Goal: Task Accomplishment & Management: Manage account settings

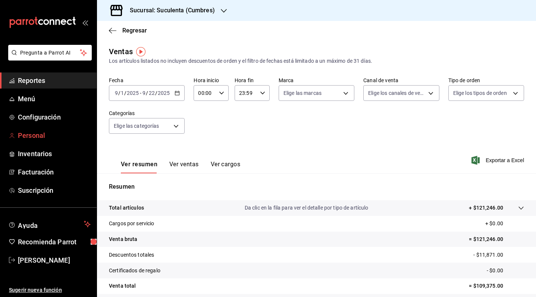
click at [57, 136] on span "Personal" at bounding box center [54, 135] width 73 height 10
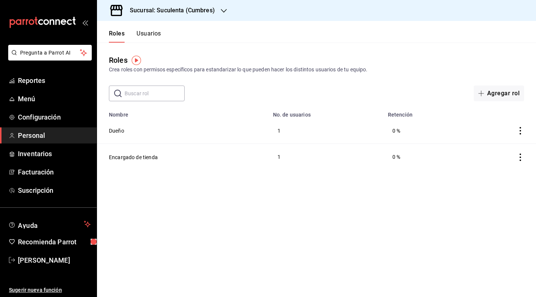
click at [150, 40] on button "Usuarios" at bounding box center [149, 36] width 25 height 13
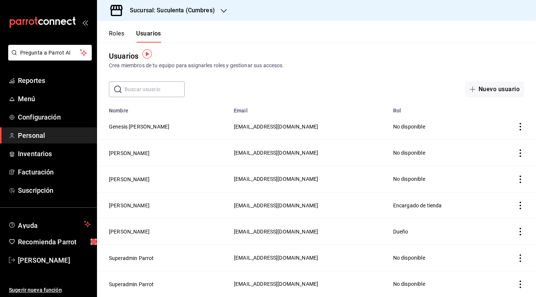
scroll to position [6, 0]
click at [520, 151] on icon "actions" at bounding box center [520, 152] width 1 height 7
click at [134, 148] on div at bounding box center [268, 148] width 536 height 297
click at [141, 149] on button "[PERSON_NAME]" at bounding box center [129, 152] width 41 height 7
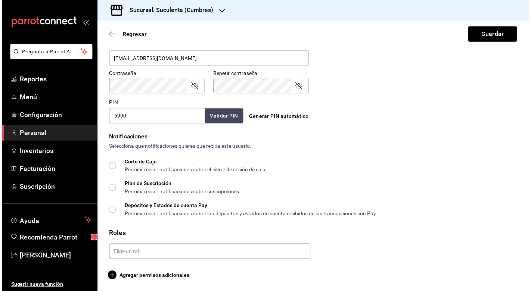
scroll to position [300, 0]
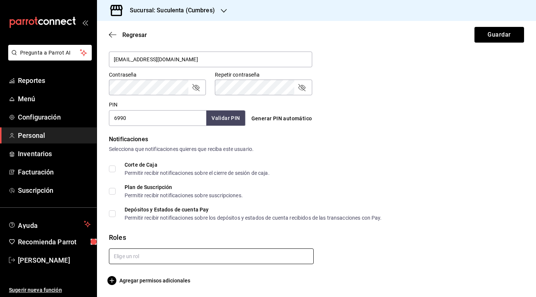
click at [196, 250] on form "Datos personales Nombre Monse Apellido [PERSON_NAME] Celular (opcional) +52 (__…" at bounding box center [316, 20] width 415 height 530
click at [163, 284] on li "Encargado de tienda" at bounding box center [210, 285] width 202 height 12
checkbox input "true"
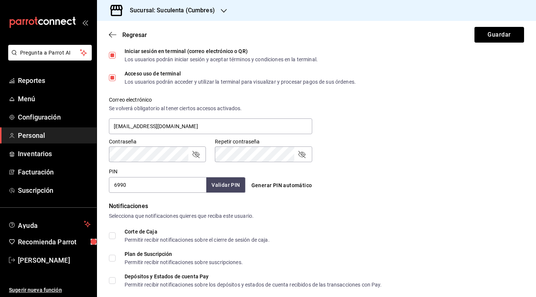
scroll to position [229, 0]
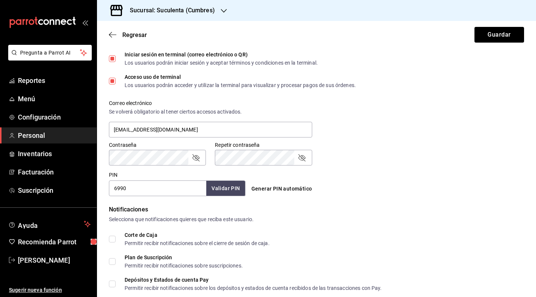
click at [231, 191] on button "Validar PIN" at bounding box center [225, 188] width 39 height 15
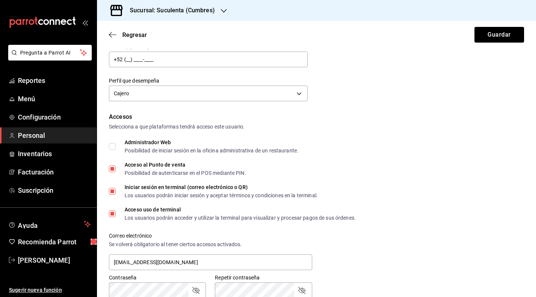
scroll to position [100, 0]
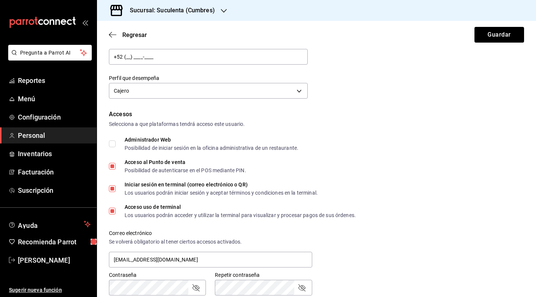
click at [110, 187] on input "Iniciar sesión en terminal (correo electrónico o QR) Los usuarios podrán inicia…" at bounding box center [112, 188] width 7 height 7
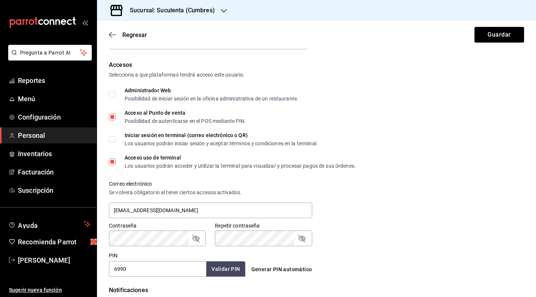
scroll to position [157, 0]
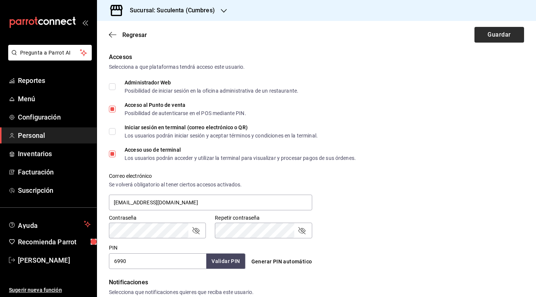
click at [487, 34] on button "Guardar" at bounding box center [500, 35] width 50 height 16
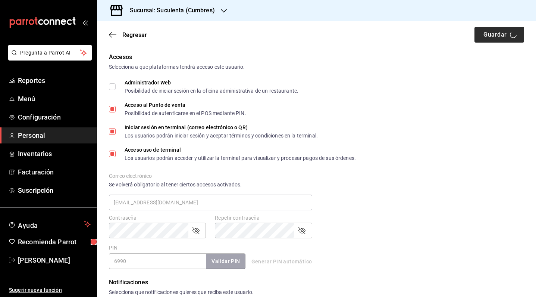
checkbox input "true"
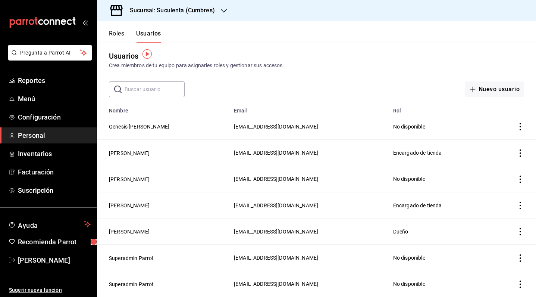
scroll to position [6, 0]
click at [131, 230] on button "[PERSON_NAME]" at bounding box center [129, 231] width 41 height 7
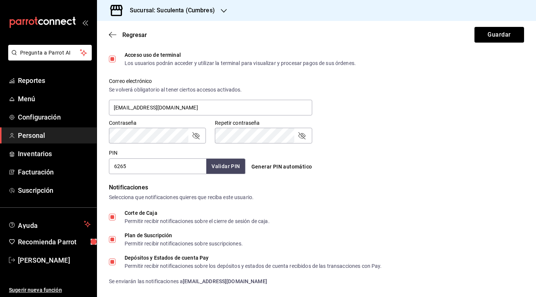
scroll to position [277, 0]
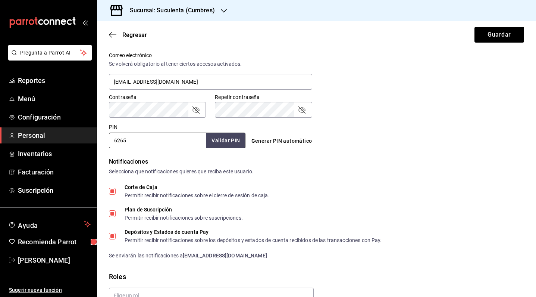
drag, startPoint x: 141, startPoint y: 146, endPoint x: 88, endPoint y: 144, distance: 52.3
click at [88, 144] on div "Pregunta a Parrot AI Reportes Menú Configuración Personal Inventarios Facturaci…" at bounding box center [268, 148] width 536 height 297
type input "6"
type input "3403"
click at [213, 137] on button "Validar PIN" at bounding box center [225, 140] width 39 height 15
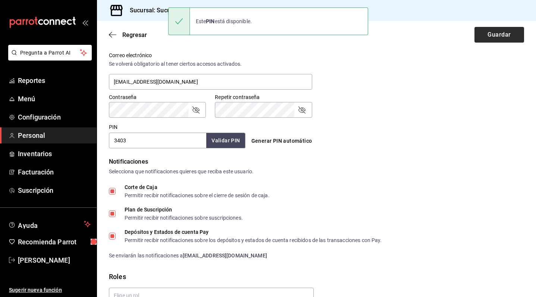
click at [479, 34] on button "Guardar" at bounding box center [500, 35] width 50 height 16
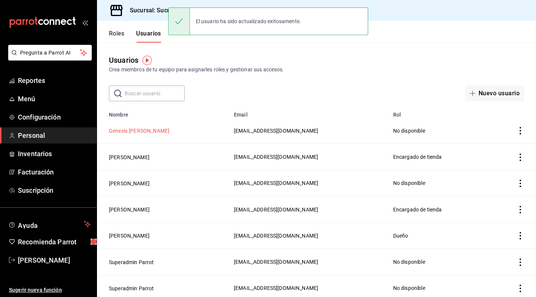
click at [138, 132] on button "Genesis [PERSON_NAME]" at bounding box center [139, 130] width 60 height 7
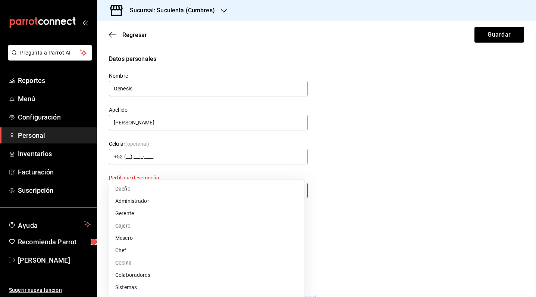
click at [209, 188] on body "Pregunta a Parrot AI Reportes Menú Configuración Personal Inventarios Facturaci…" at bounding box center [268, 148] width 536 height 297
click at [185, 224] on li "Cajero" at bounding box center [206, 225] width 195 height 12
type input "CASHIER"
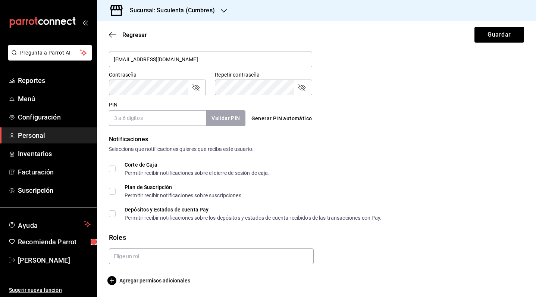
scroll to position [300, 0]
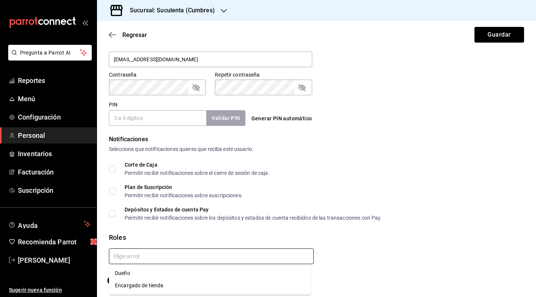
click at [144, 249] on input "text" at bounding box center [211, 256] width 205 height 16
click at [133, 286] on li "Encargado de tienda" at bounding box center [210, 285] width 202 height 12
checkbox input "true"
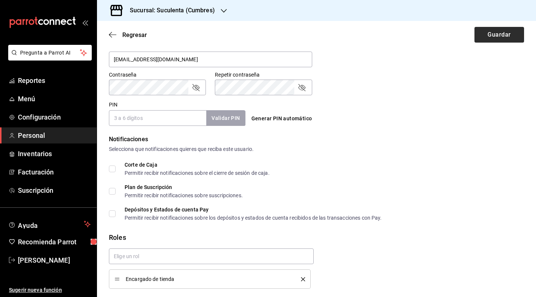
click at [494, 38] on button "Guardar" at bounding box center [500, 35] width 50 height 16
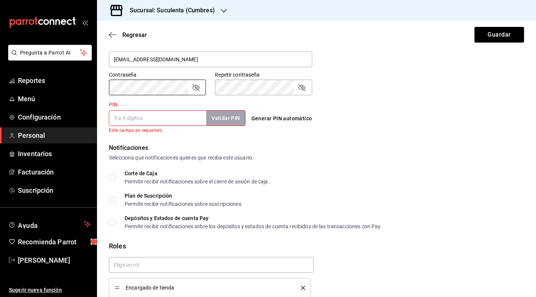
click at [162, 122] on input "PIN" at bounding box center [157, 118] width 97 height 16
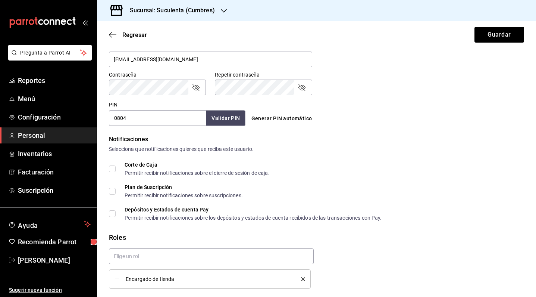
type input "0804"
click at [221, 125] on button "Validar PIN" at bounding box center [225, 117] width 39 height 15
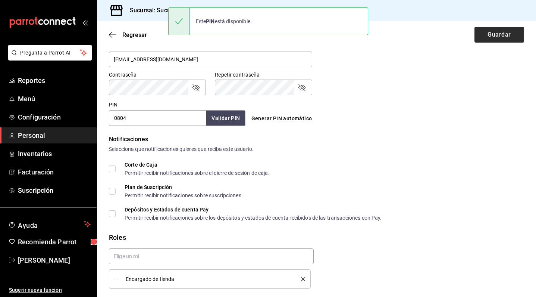
click at [502, 37] on button "Guardar" at bounding box center [500, 35] width 50 height 16
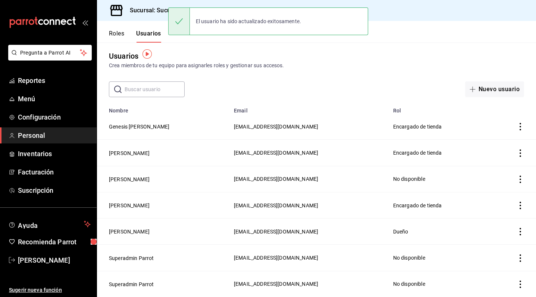
scroll to position [6, 0]
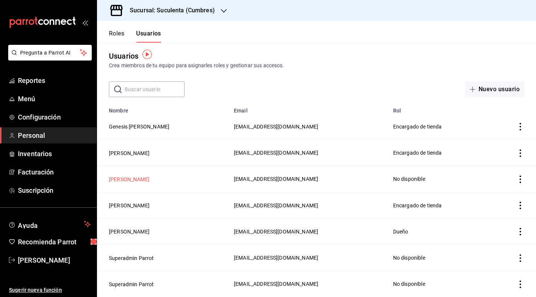
click at [141, 181] on button "[PERSON_NAME]" at bounding box center [129, 178] width 41 height 7
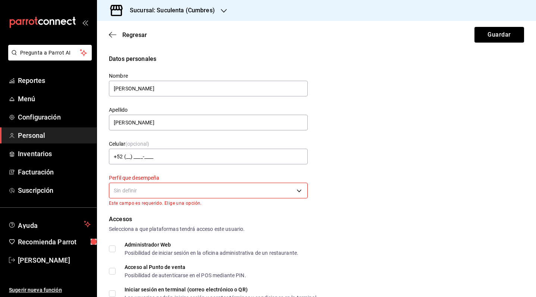
click at [181, 192] on body "Pregunta a Parrot AI Reportes Menú Configuración Personal Inventarios Facturaci…" at bounding box center [268, 148] width 536 height 297
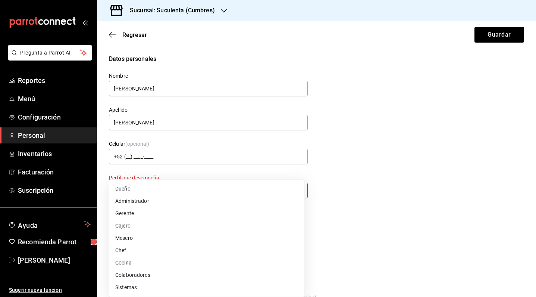
click at [171, 223] on li "Cajero" at bounding box center [206, 225] width 195 height 12
type input "CASHIER"
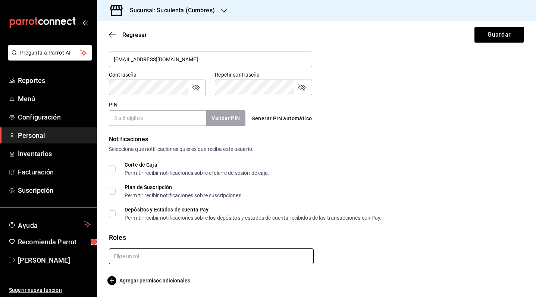
scroll to position [300, 0]
click at [163, 251] on input "text" at bounding box center [211, 256] width 205 height 16
click at [149, 284] on li "Encargado de tienda" at bounding box center [210, 285] width 202 height 12
checkbox input "true"
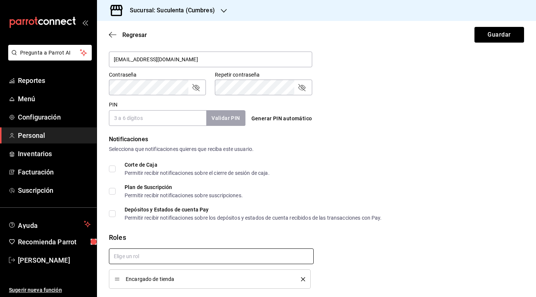
checkbox input "true"
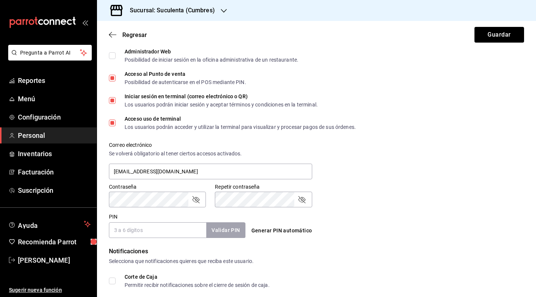
scroll to position [184, 0]
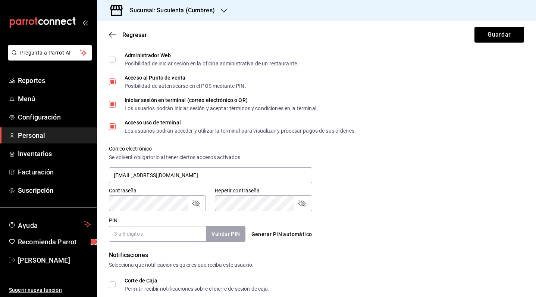
click at [149, 234] on input "PIN" at bounding box center [157, 234] width 97 height 16
type input "0102"
click at [215, 239] on button "Validar PIN" at bounding box center [225, 233] width 39 height 15
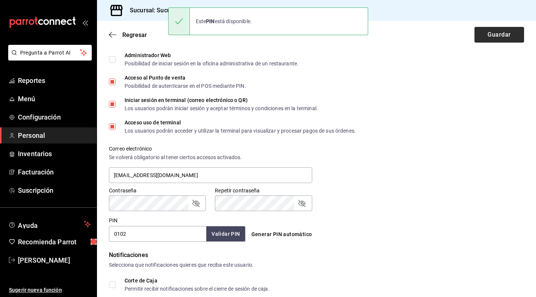
click at [485, 34] on button "Guardar" at bounding box center [500, 35] width 50 height 16
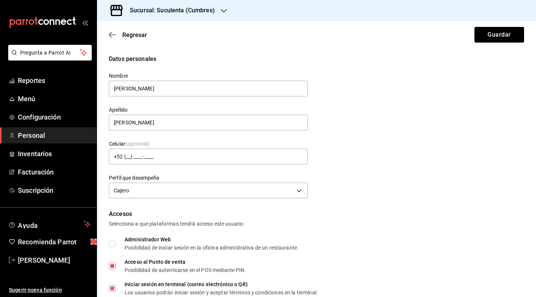
scroll to position [0, 0]
click at [487, 38] on button "Guardar" at bounding box center [500, 35] width 50 height 16
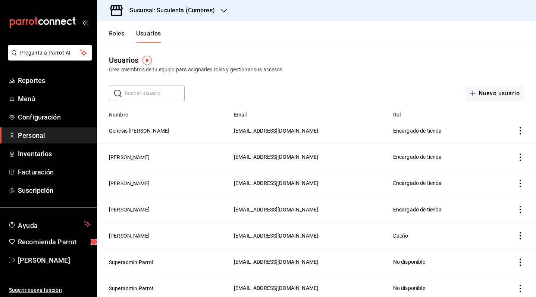
click at [131, 177] on td "[PERSON_NAME]" at bounding box center [163, 183] width 132 height 26
click at [131, 183] on button "[PERSON_NAME]" at bounding box center [129, 182] width 41 height 7
